Goal: Task Accomplishment & Management: Manage account settings

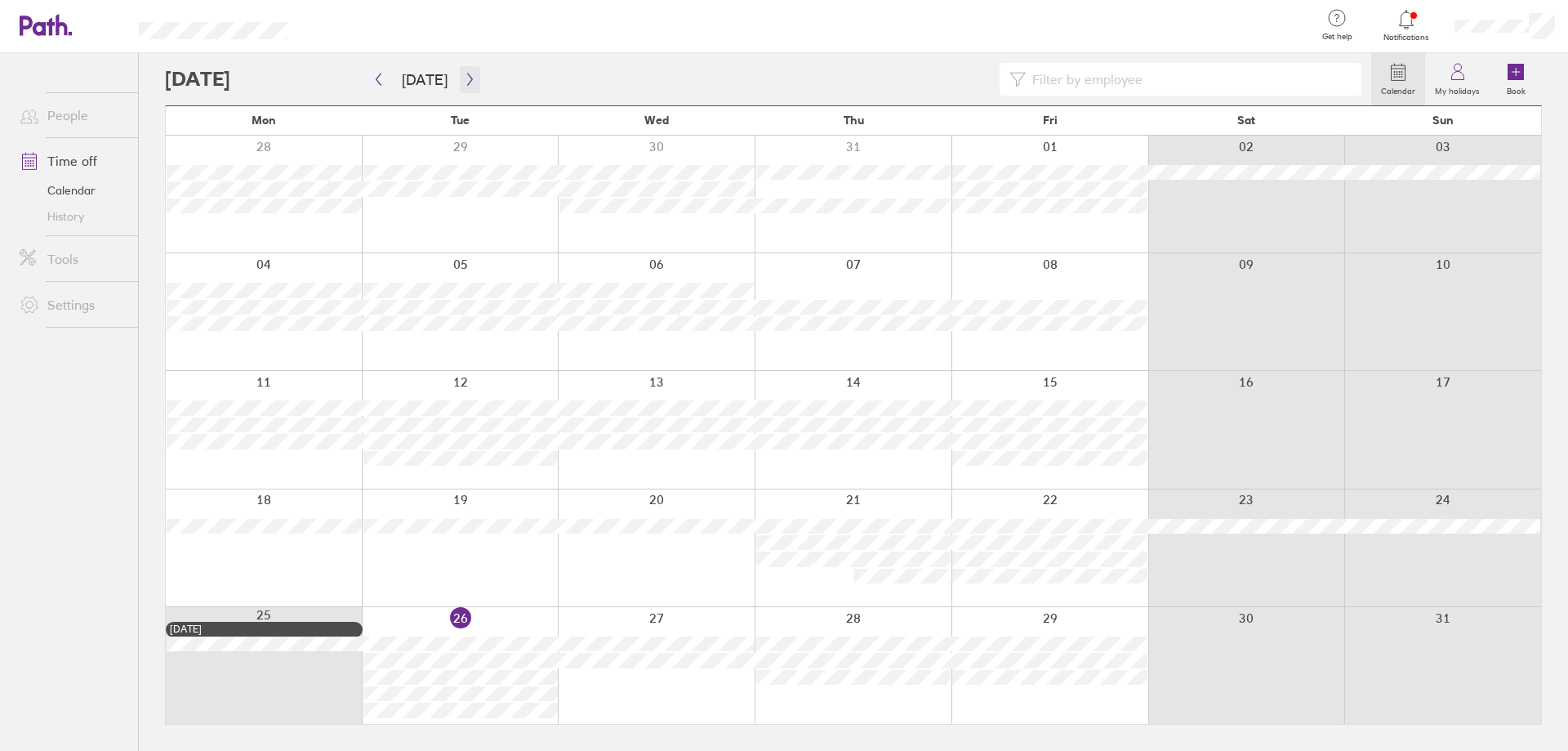
click at [464, 81] on icon "button" at bounding box center [470, 78] width 13 height 13
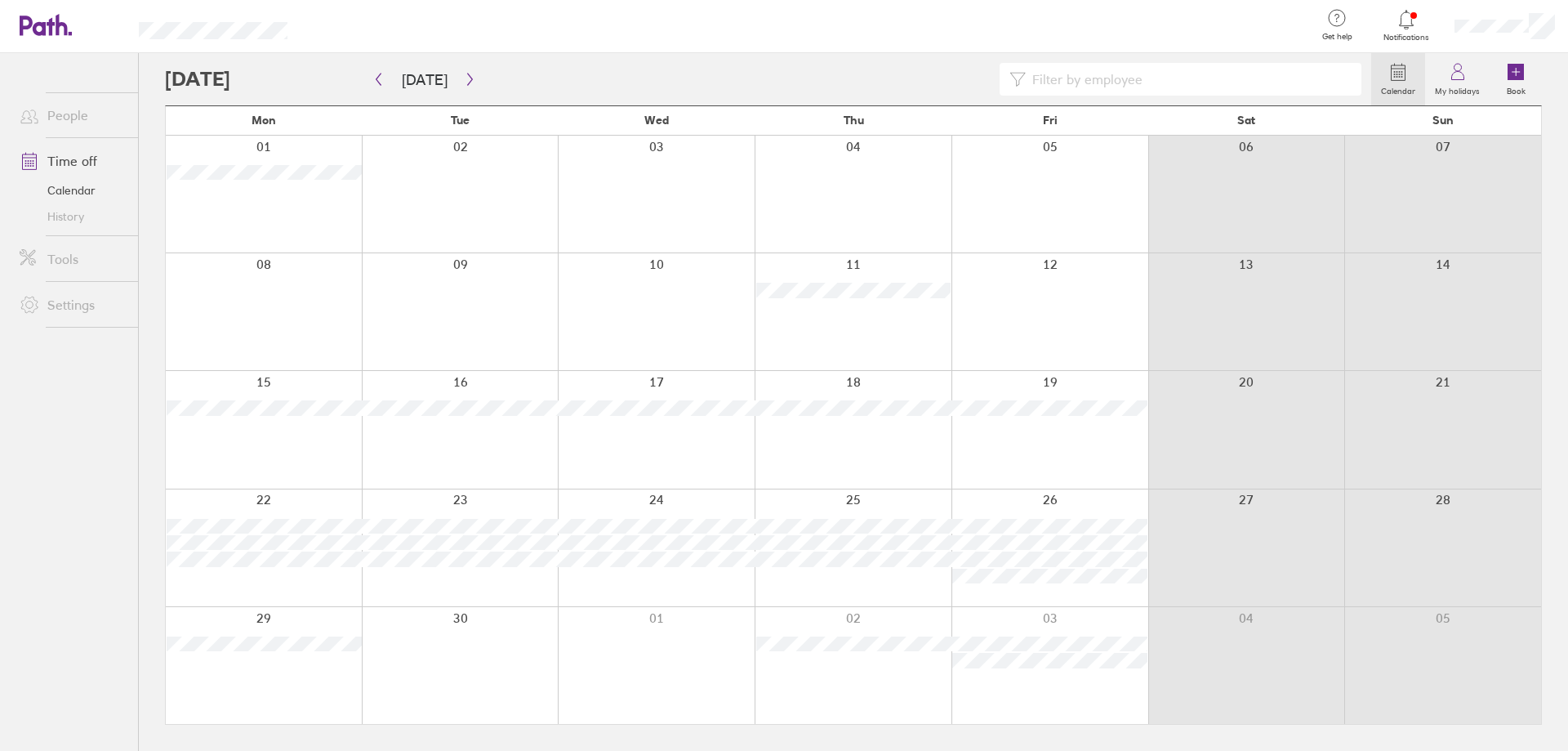
click at [1406, 21] on icon at bounding box center [1407, 20] width 20 height 20
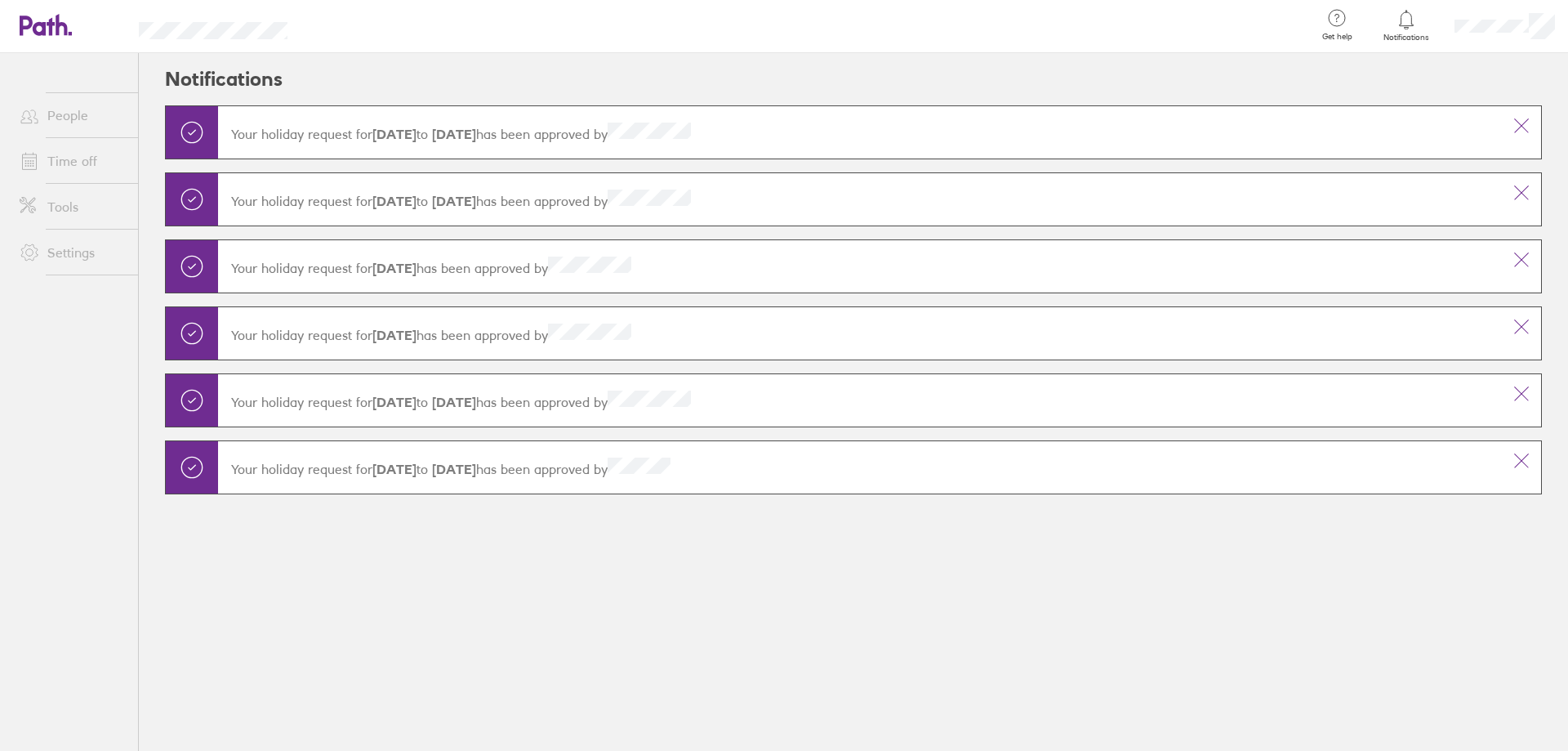
click at [476, 193] on strong "[DATE]" at bounding box center [451, 201] width 48 height 17
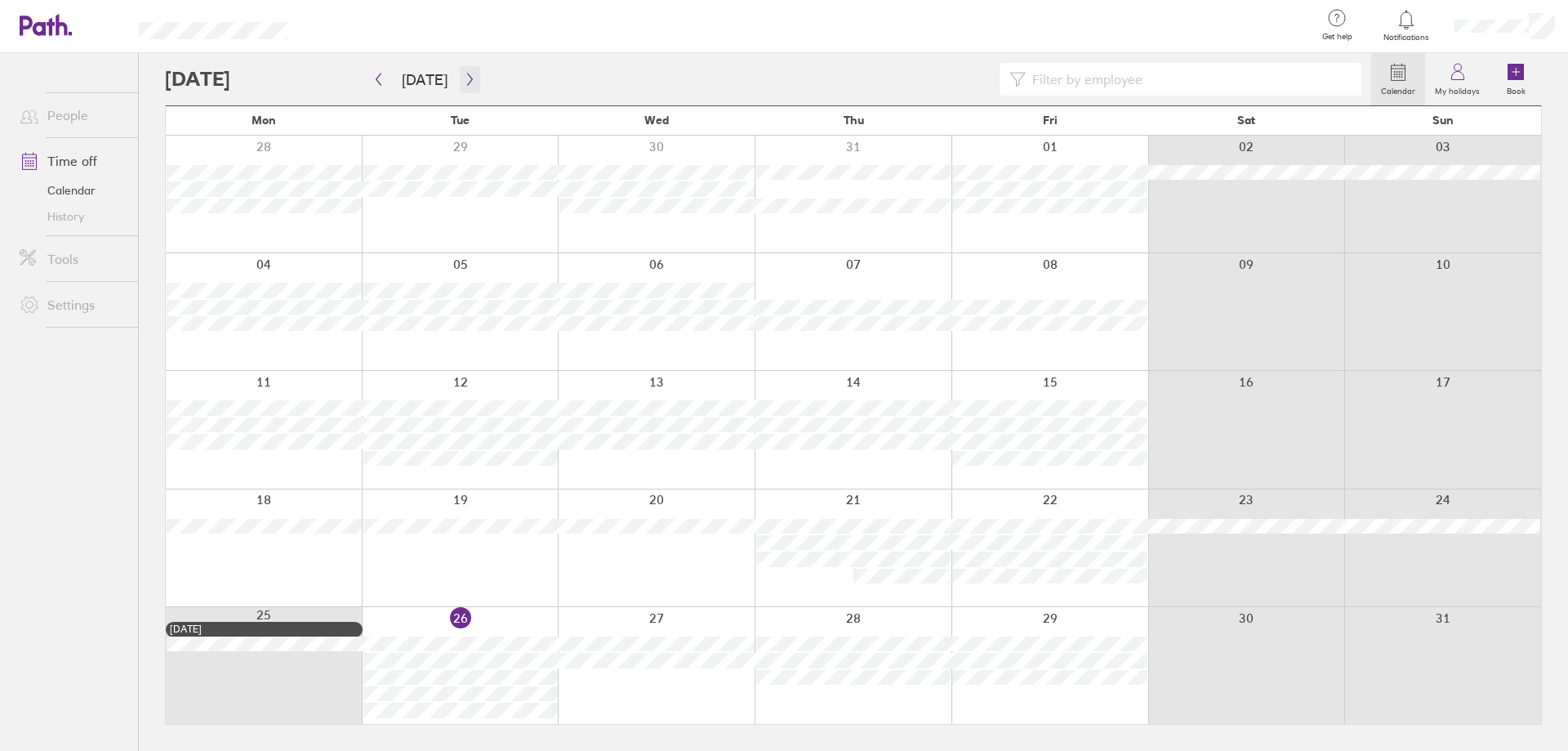
click at [464, 79] on icon "button" at bounding box center [470, 78] width 13 height 13
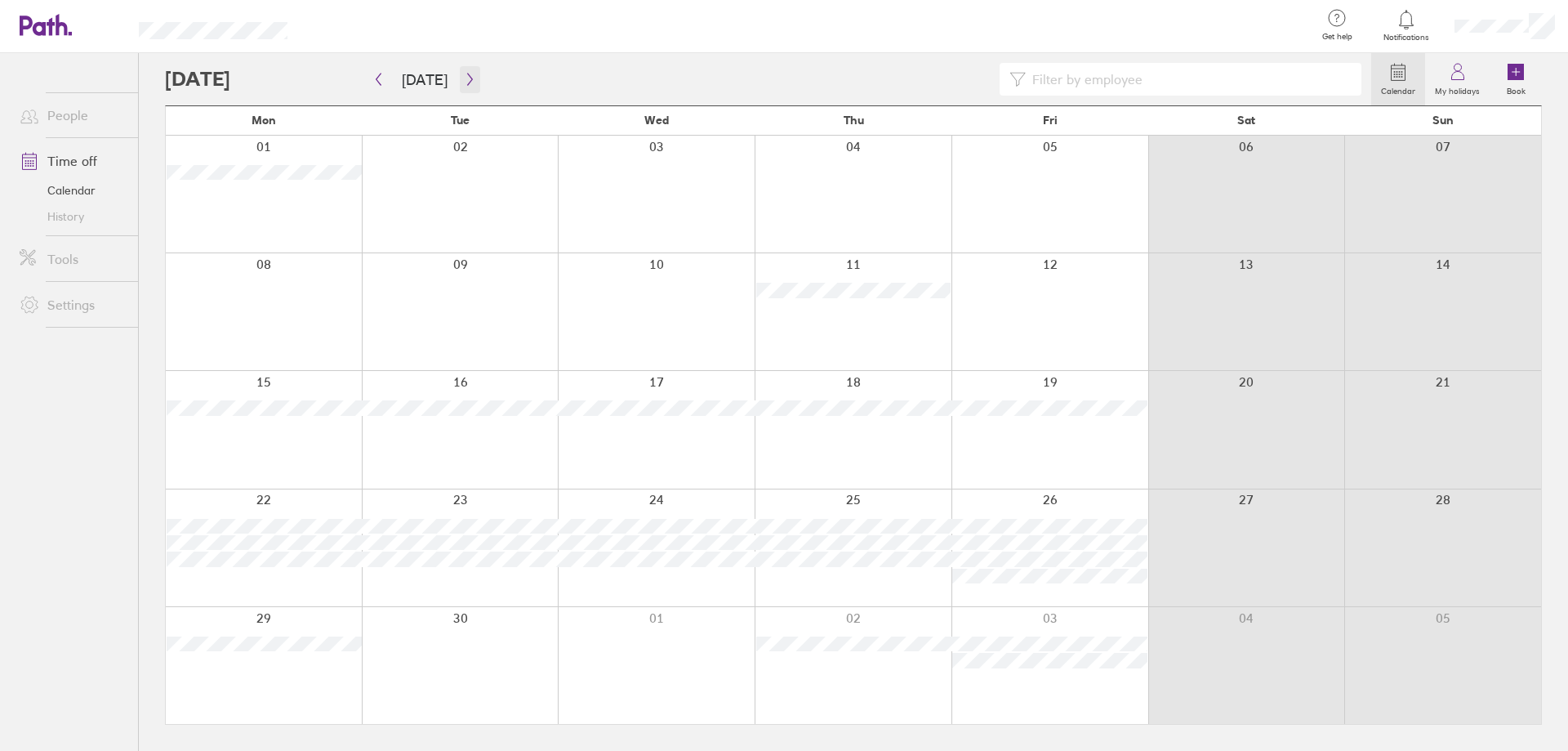
click at [466, 76] on icon "button" at bounding box center [470, 78] width 13 height 13
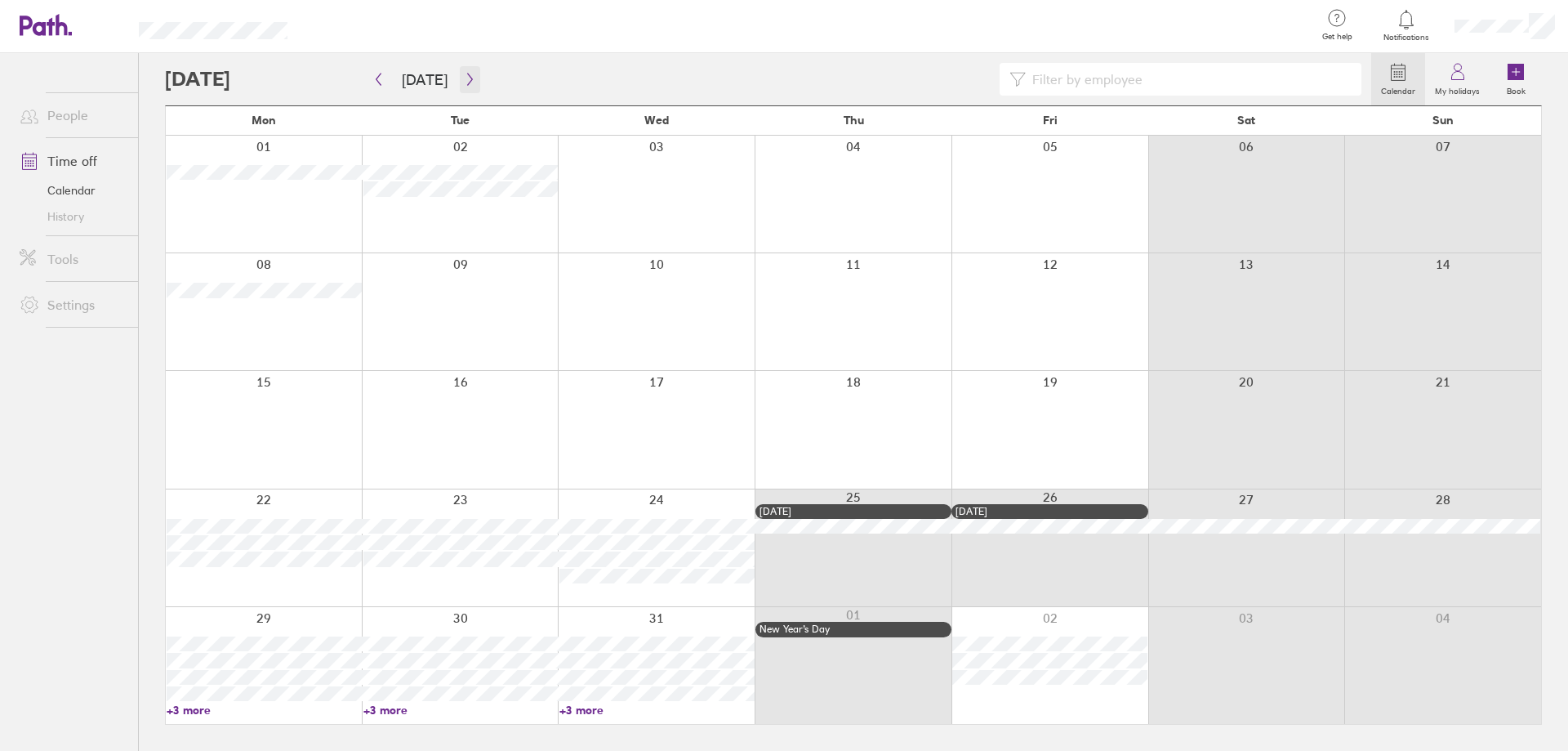
click at [466, 76] on icon "button" at bounding box center [470, 78] width 13 height 13
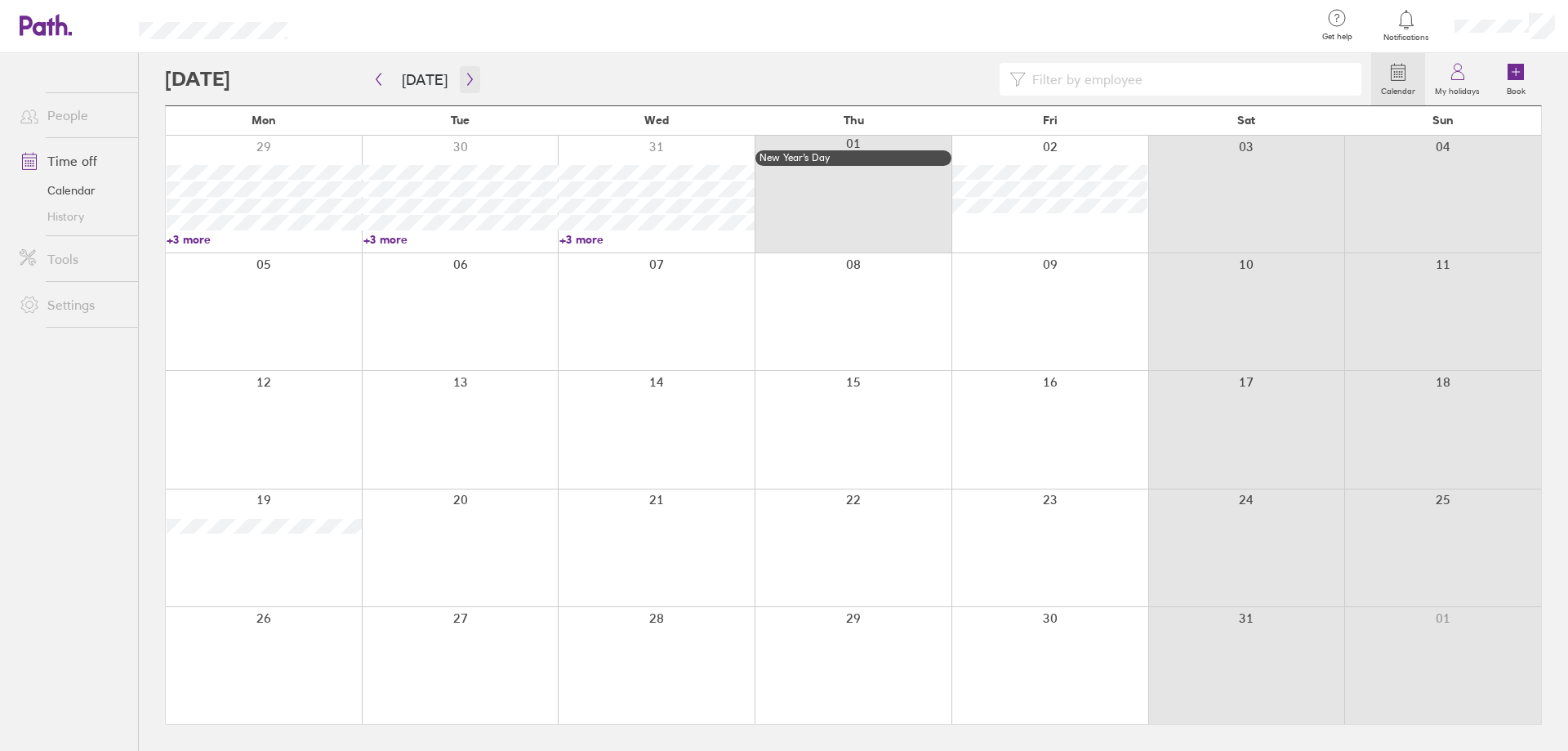
click at [466, 76] on icon "button" at bounding box center [470, 78] width 13 height 13
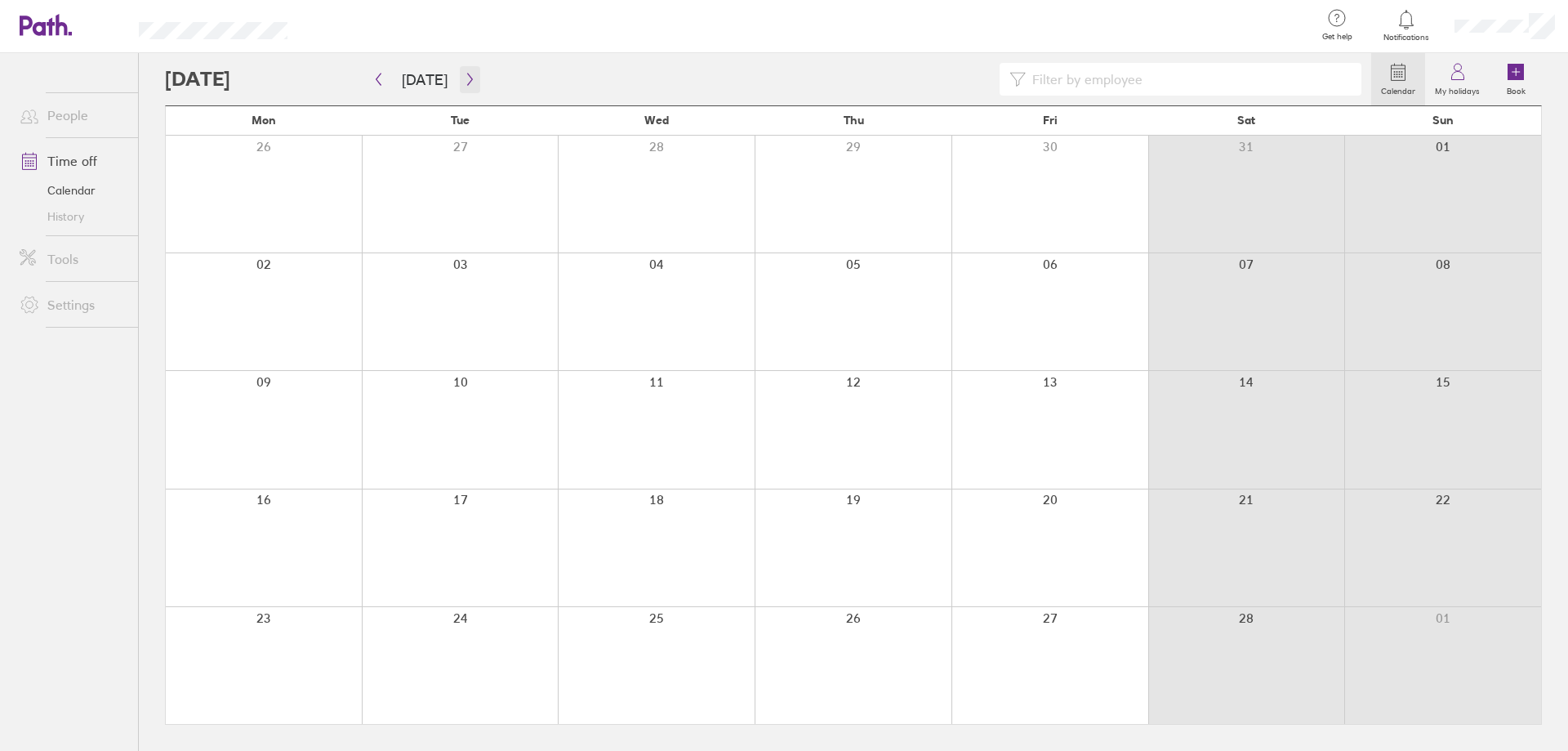
click at [466, 76] on icon "button" at bounding box center [470, 78] width 13 height 13
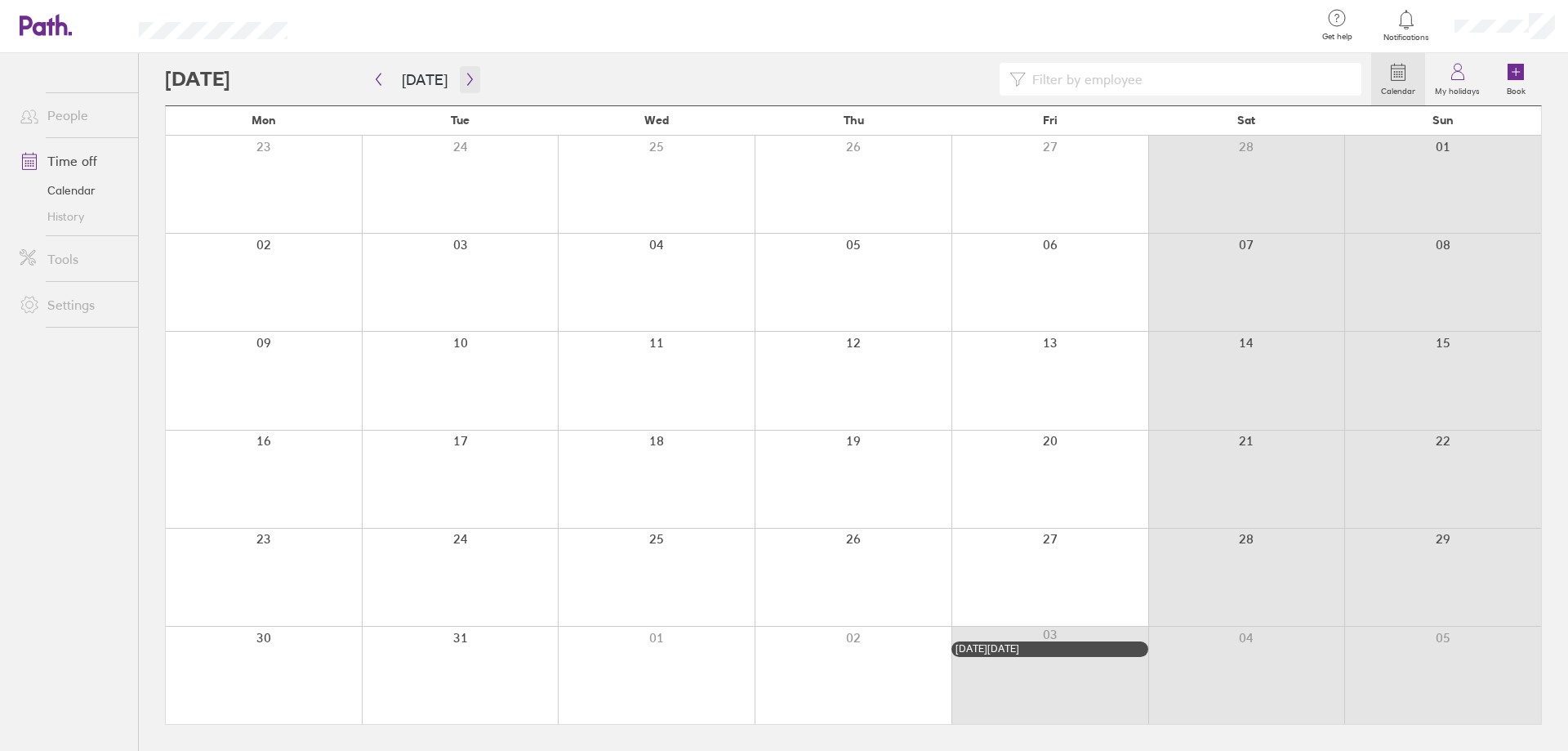
click at [466, 76] on icon "button" at bounding box center [470, 78] width 13 height 13
